Goal: Transaction & Acquisition: Obtain resource

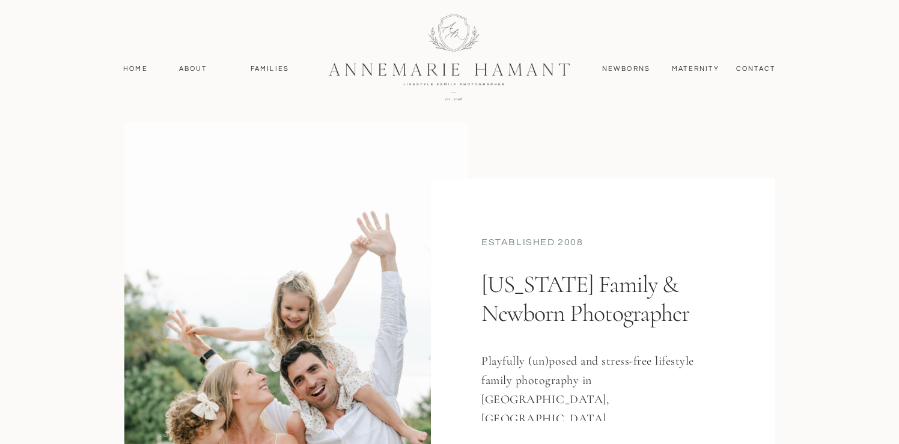
scroll to position [26, 0]
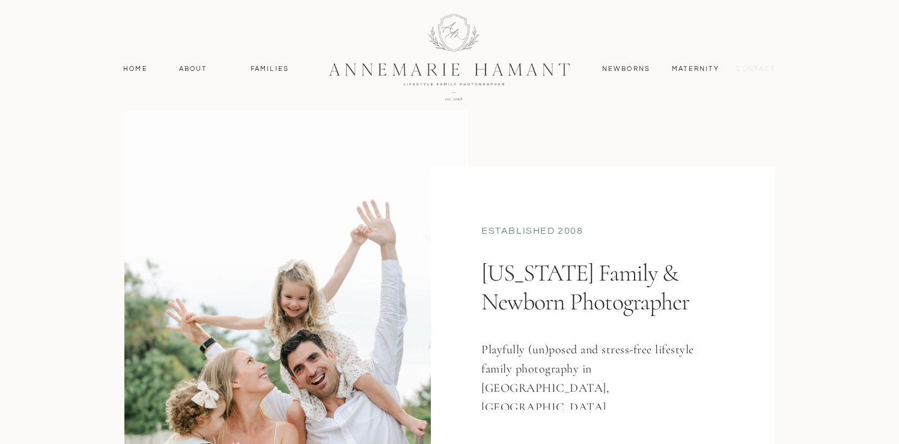
click at [739, 70] on nav "contact" at bounding box center [756, 69] width 52 height 11
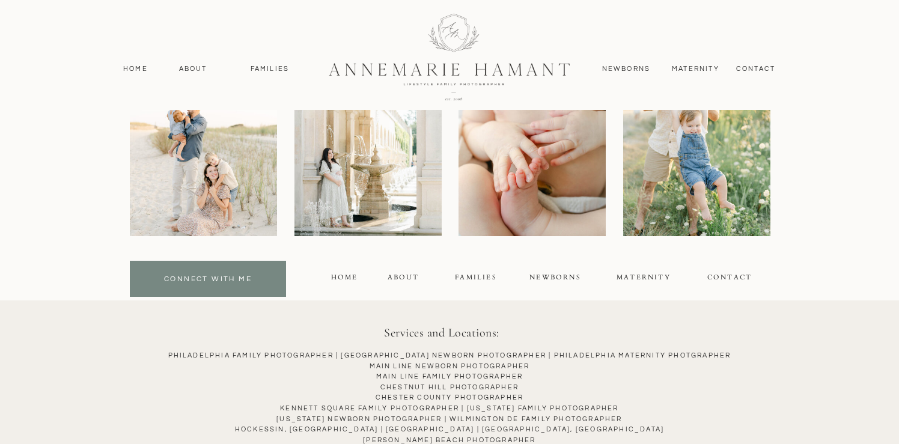
scroll to position [966, 0]
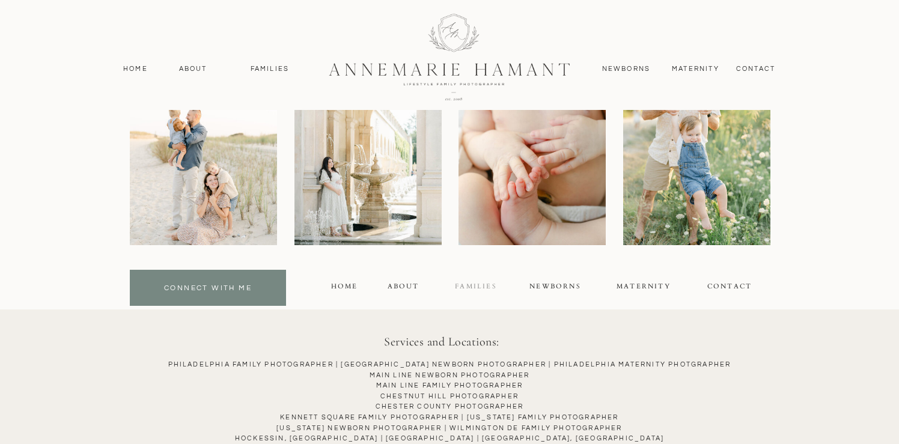
click at [451, 285] on div "FAMILIES" at bounding box center [475, 288] width 53 height 14
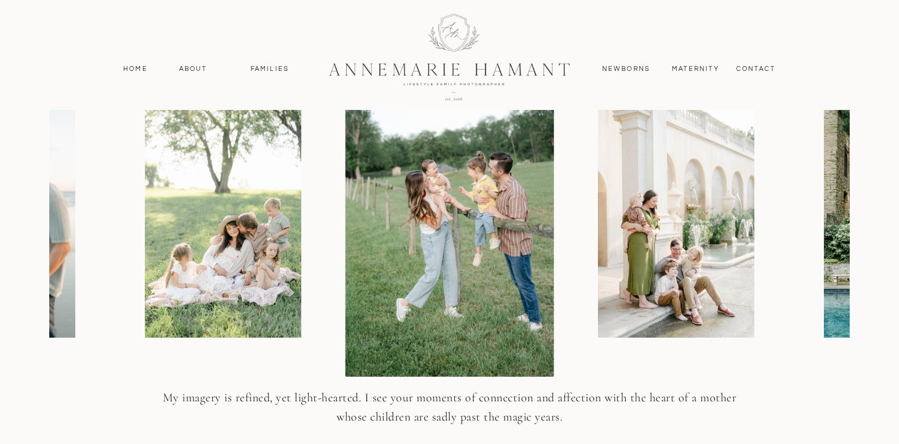
scroll to position [1493, 0]
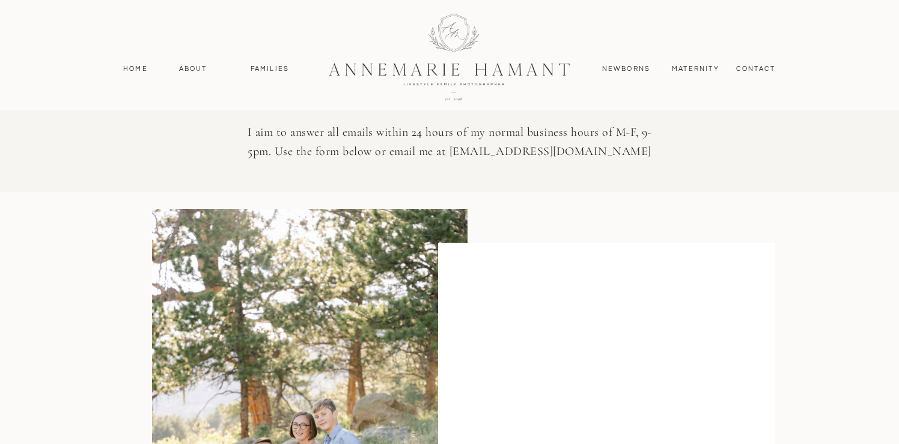
scroll to position [362, 0]
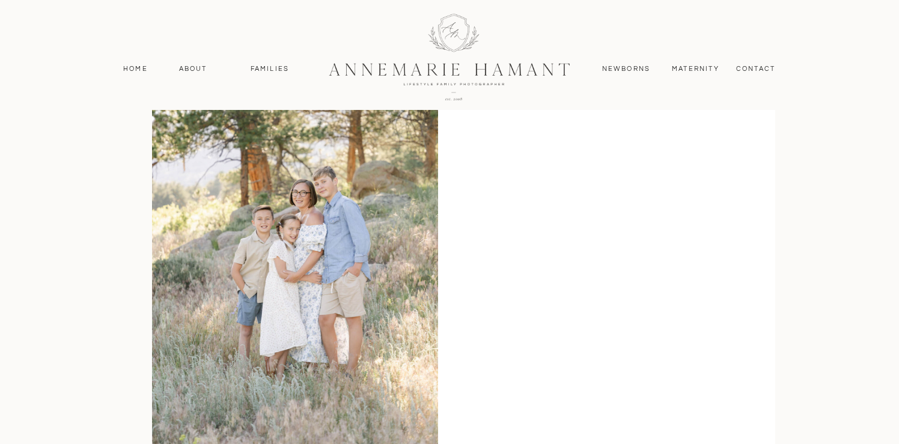
click at [836, 156] on div "MAternity contact Newborns Families About Home Home About Families Newborns Con…" at bounding box center [449, 399] width 899 height 1523
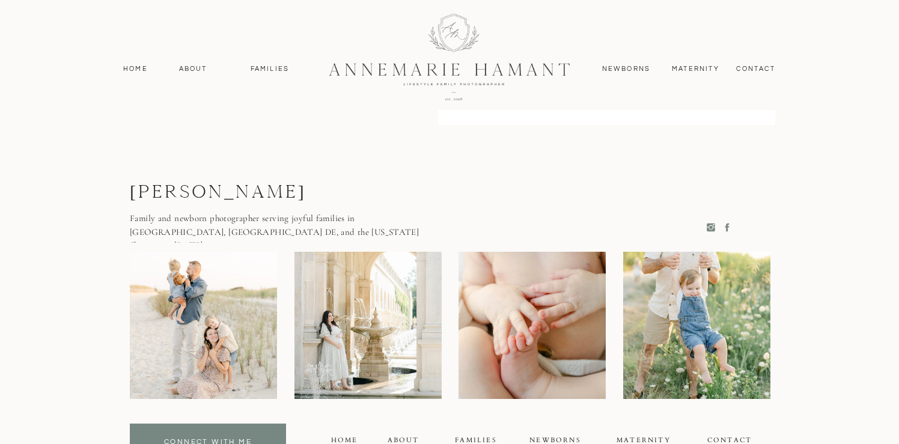
scroll to position [513, 0]
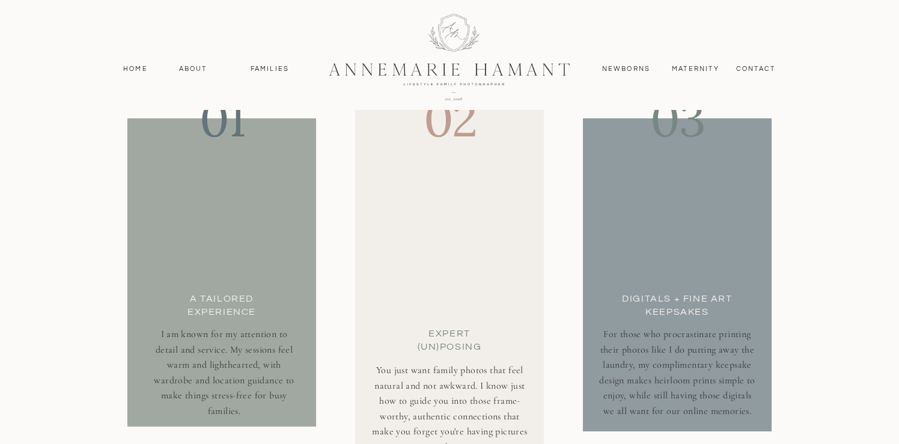
scroll to position [3751, 0]
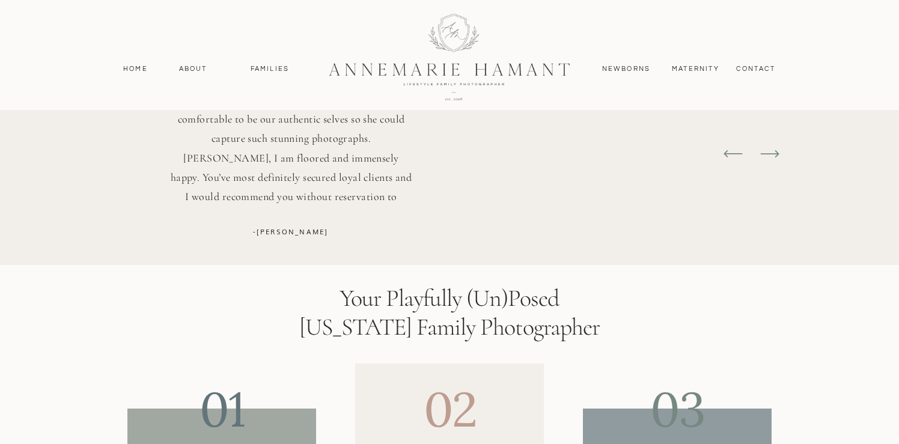
click at [189, 76] on p "Where do I even begin? I just received our gallery and I am in tears at how bea…" at bounding box center [291, 14] width 247 height 394
click at [189, 72] on nav "About" at bounding box center [192, 69] width 35 height 11
click at [273, 82] on p "Where do I even begin? I just received our gallery and I am in tears at how bea…" at bounding box center [291, 14] width 247 height 394
click at [272, 70] on nav "Families" at bounding box center [270, 69] width 54 height 11
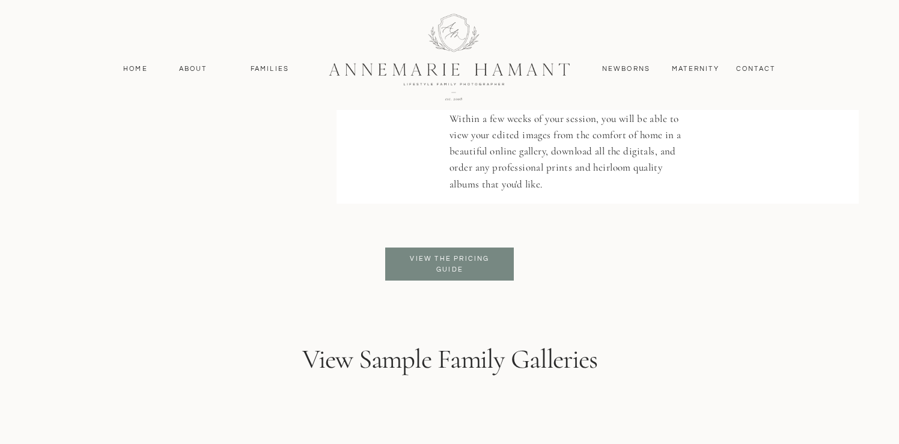
scroll to position [2923, 0]
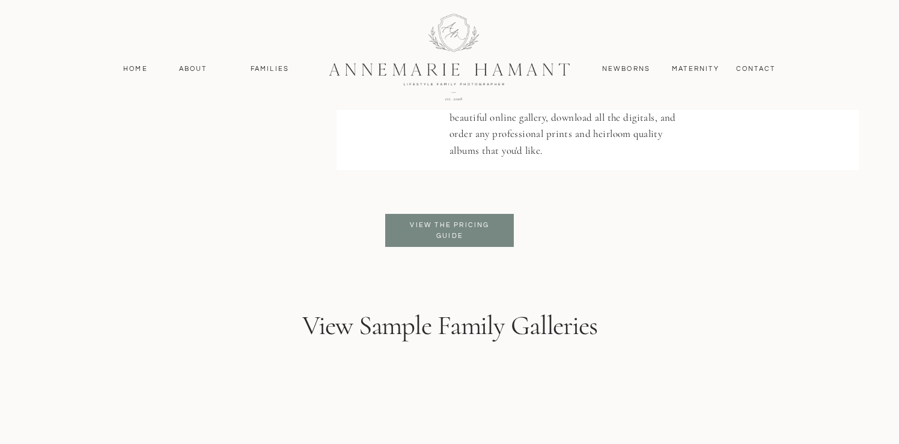
click at [447, 222] on p "View the pricing guide" at bounding box center [450, 231] width 98 height 22
